Goal: Task Accomplishment & Management: Complete application form

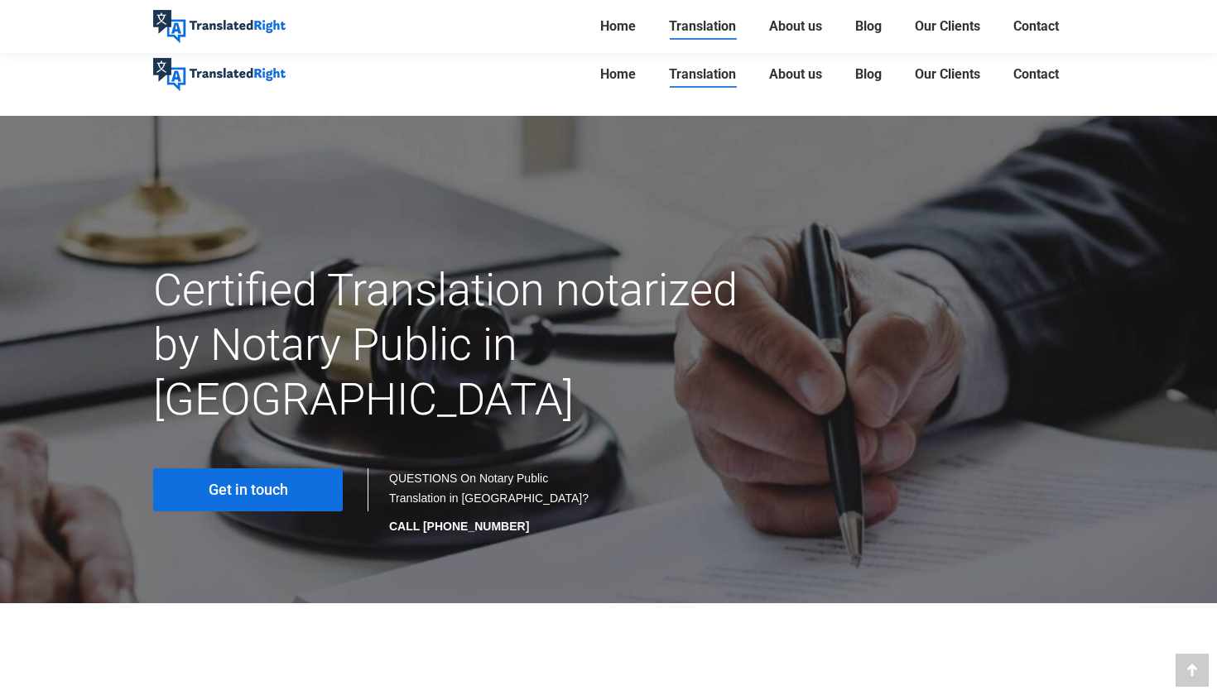
scroll to position [6010, 0]
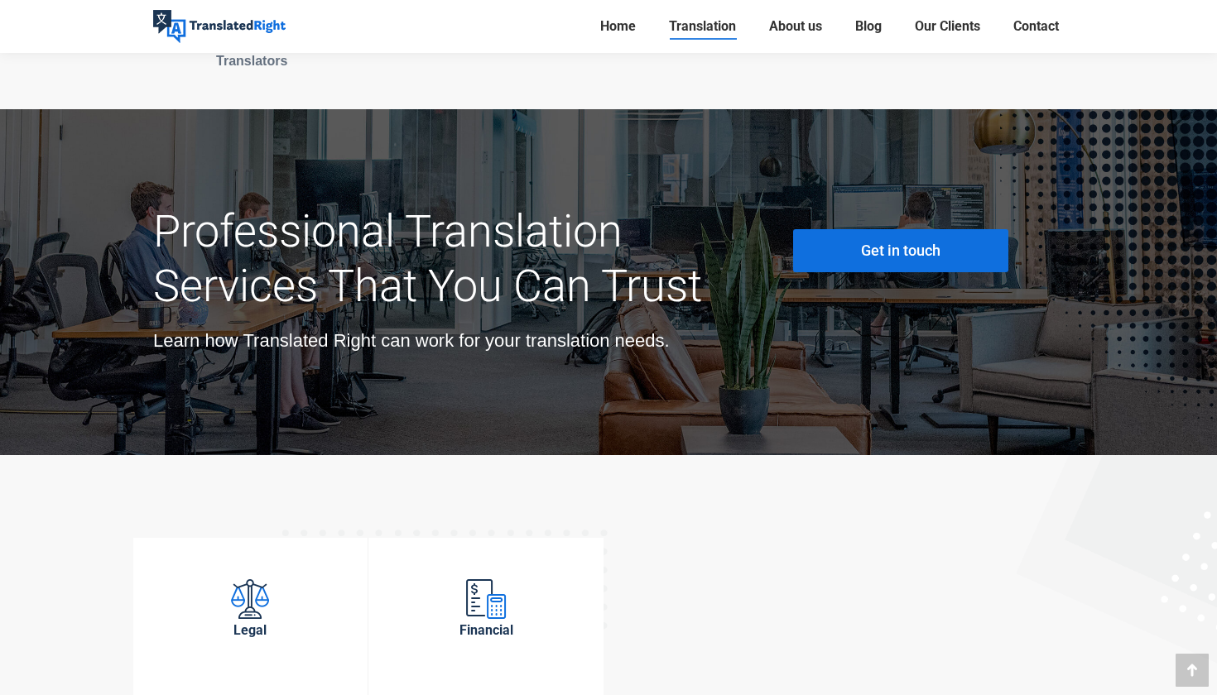
click at [840, 229] on link "Get in touch" at bounding box center [900, 250] width 215 height 43
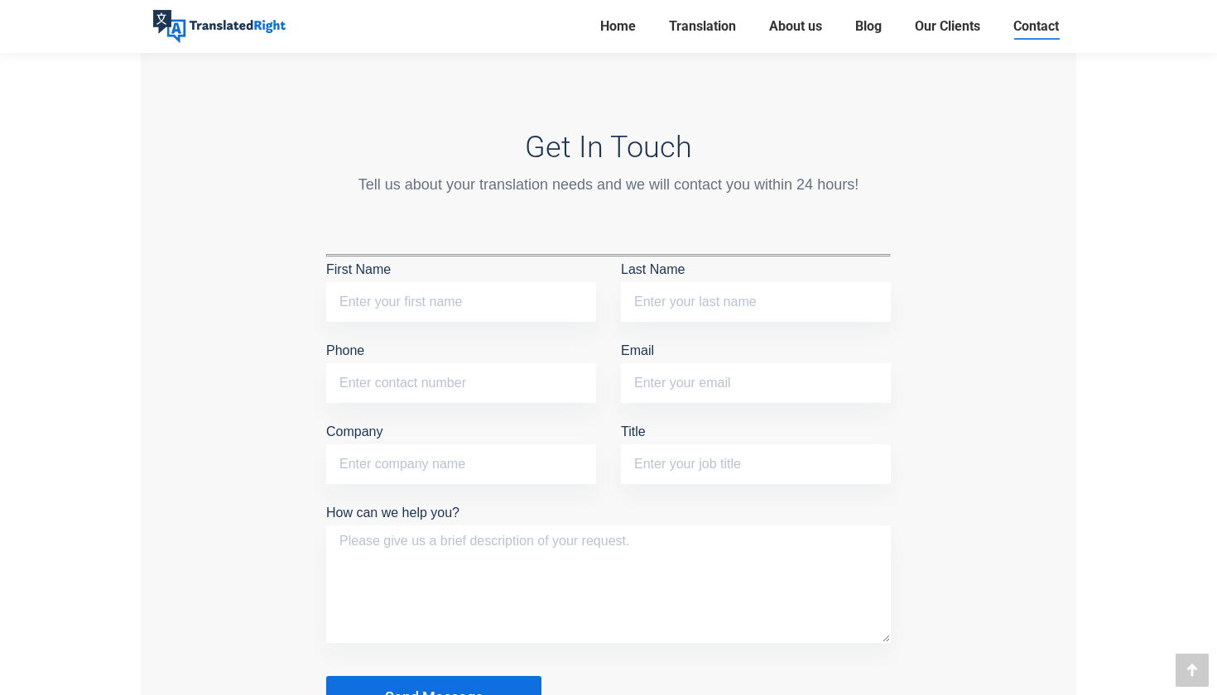
scroll to position [1310, 0]
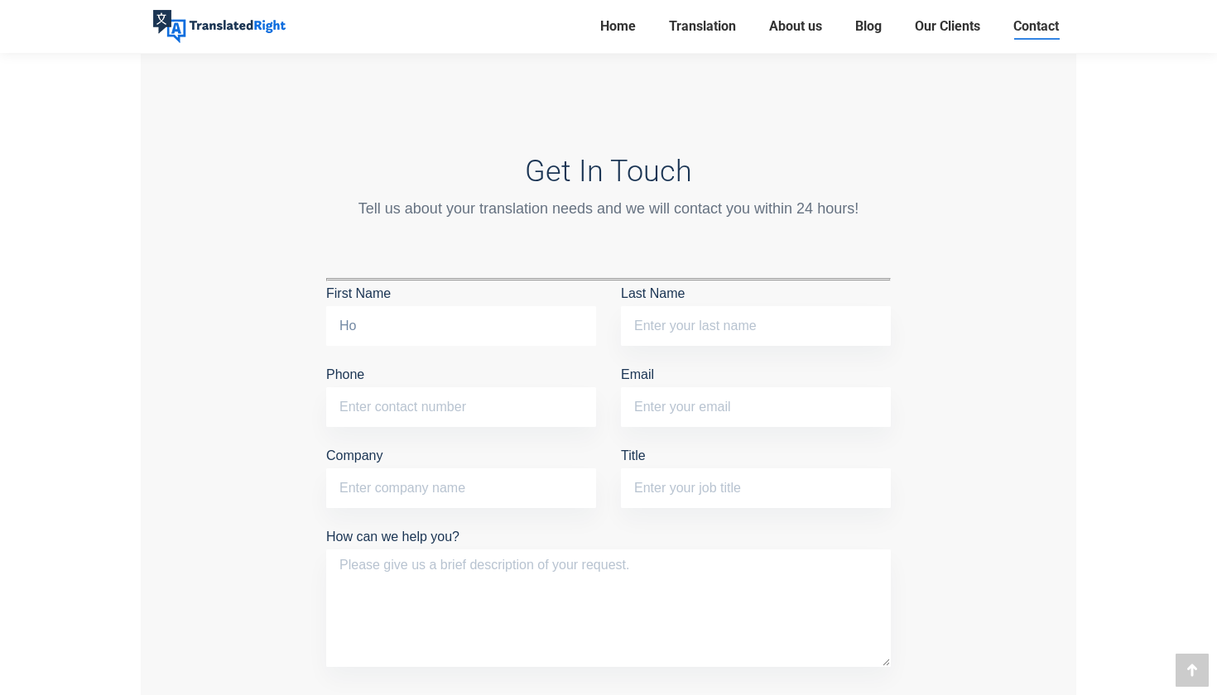
type input "H"
type input "Ky"
type input "Hoang"
type input "84546723"
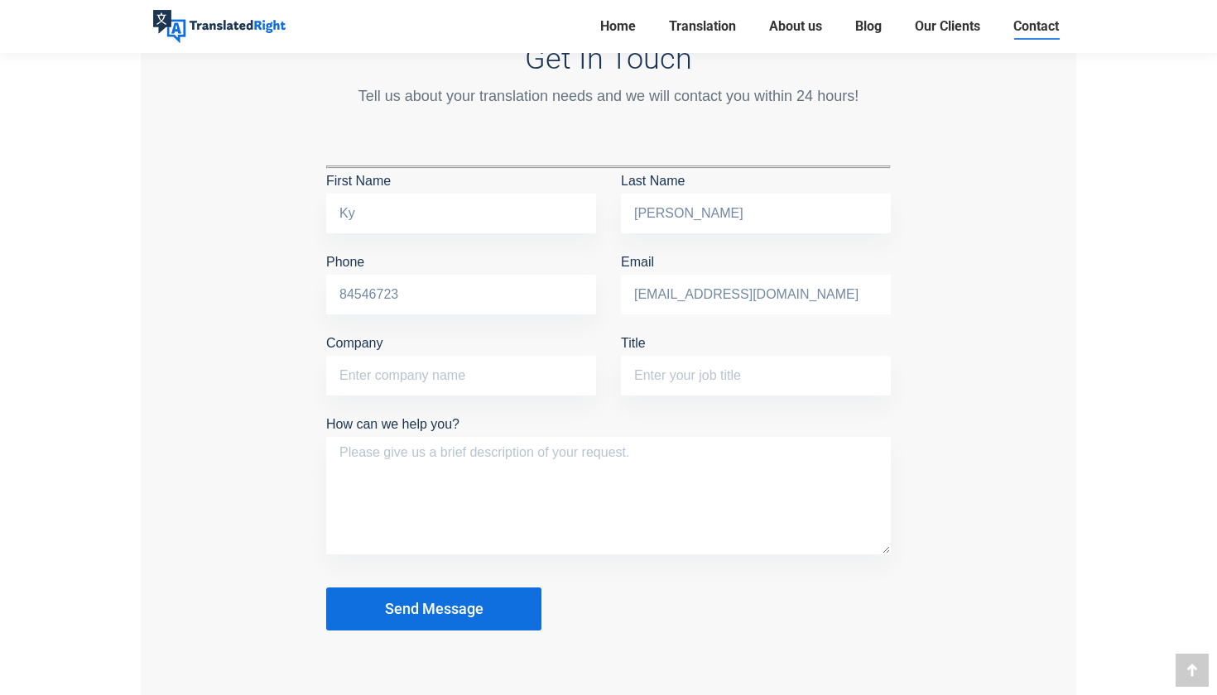
scroll to position [1440, 0]
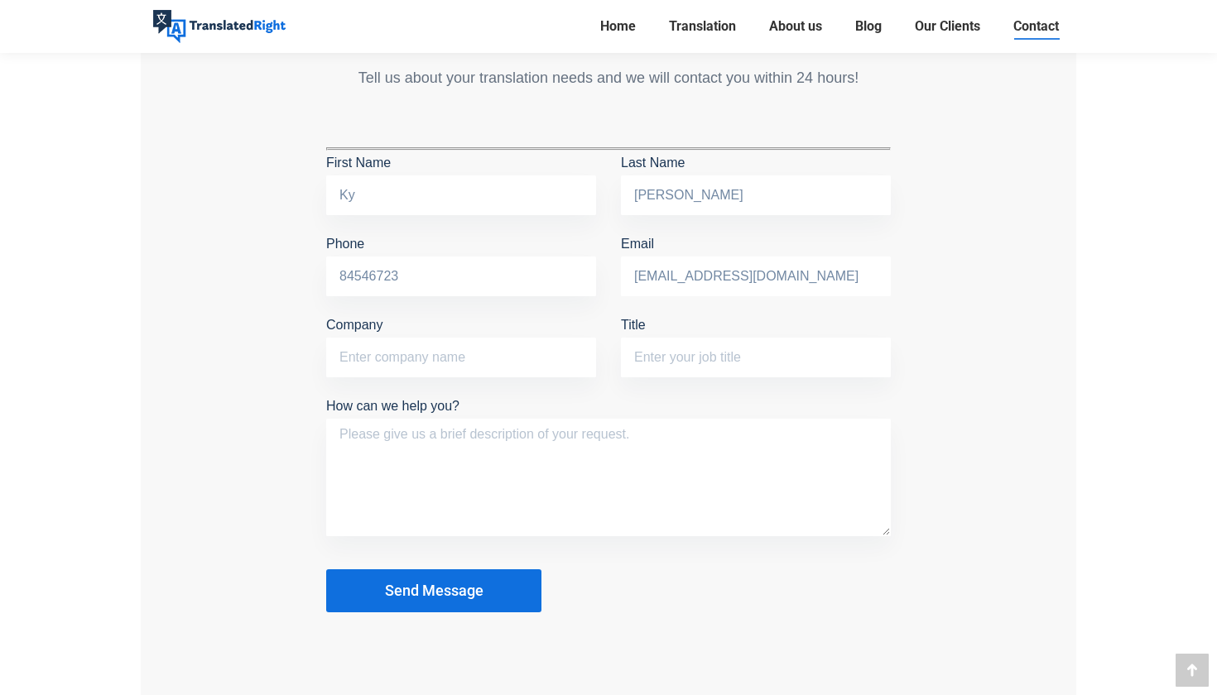
type input "kyhoangchukhanh@gmail.com"
click at [624, 454] on textarea "How can we help you?" at bounding box center [608, 478] width 565 height 118
click at [474, 357] on input "Company" at bounding box center [461, 358] width 270 height 40
type input "Nanyang Technological University"
click at [663, 363] on input "Title" at bounding box center [756, 358] width 270 height 40
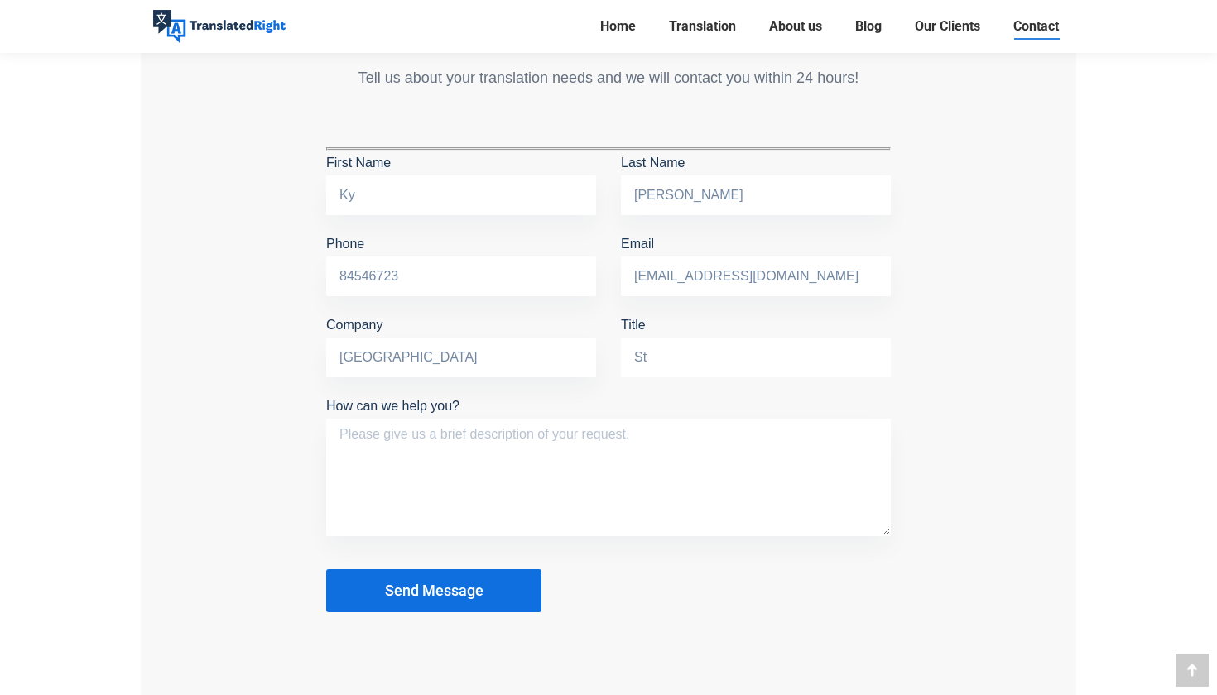
type input "S"
type input "Undergraduate student"
click at [580, 440] on textarea "How can we help you?" at bounding box center [608, 478] width 565 height 118
type textarea "I want to translate my Identification do"
